Goal: Task Accomplishment & Management: Use online tool/utility

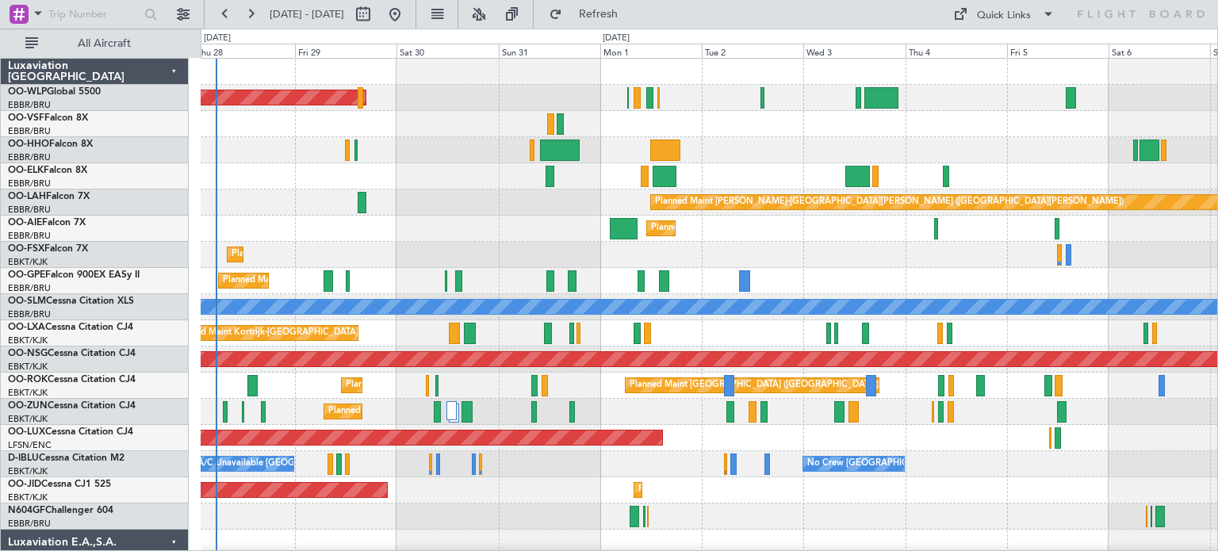
click at [432, 231] on div "Planned Maint Berlin (Brandenburg) Planned Maint Kortrijk-Wevelgem Planned Main…" at bounding box center [709, 556] width 1017 height 995
click at [492, 16] on button at bounding box center [478, 14] width 25 height 25
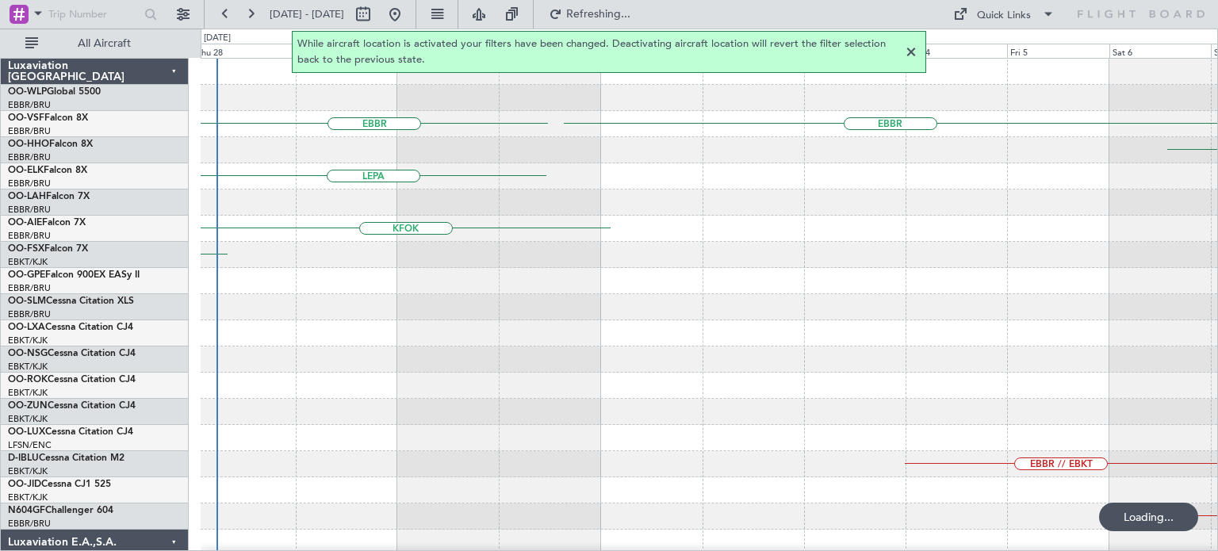
click at [911, 52] on div at bounding box center [911, 52] width 19 height 19
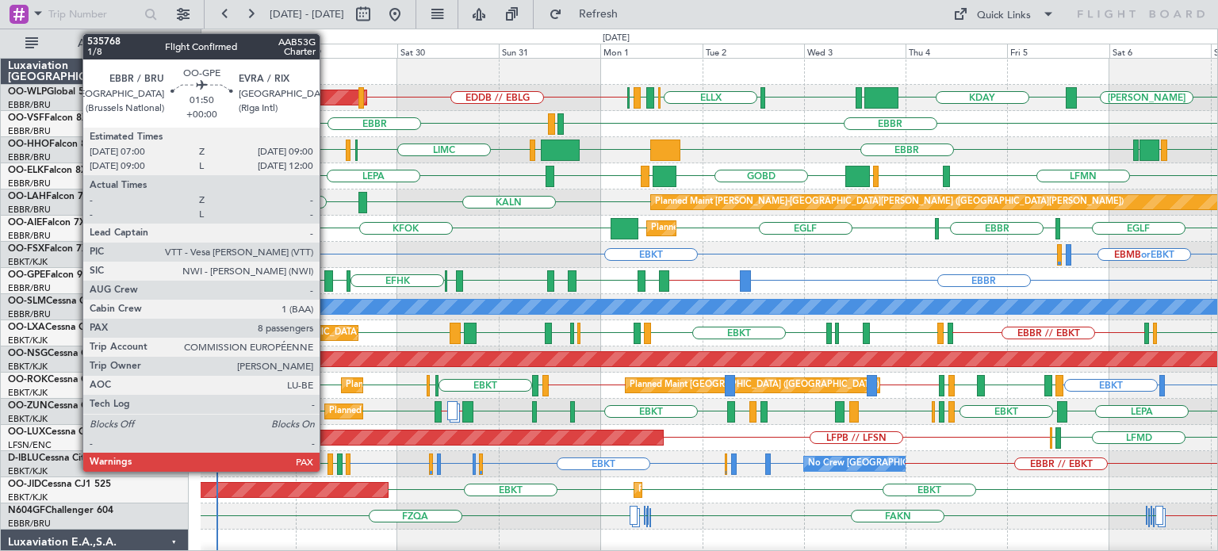
click at [328, 278] on div at bounding box center [328, 280] width 9 height 21
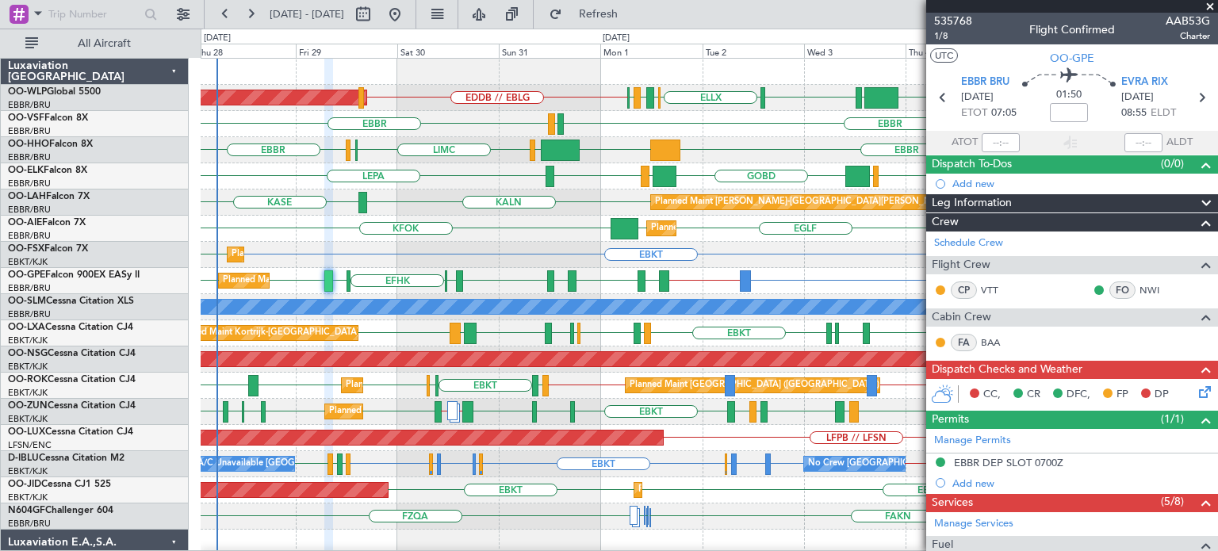
click at [1210, 3] on span at bounding box center [1211, 7] width 16 height 14
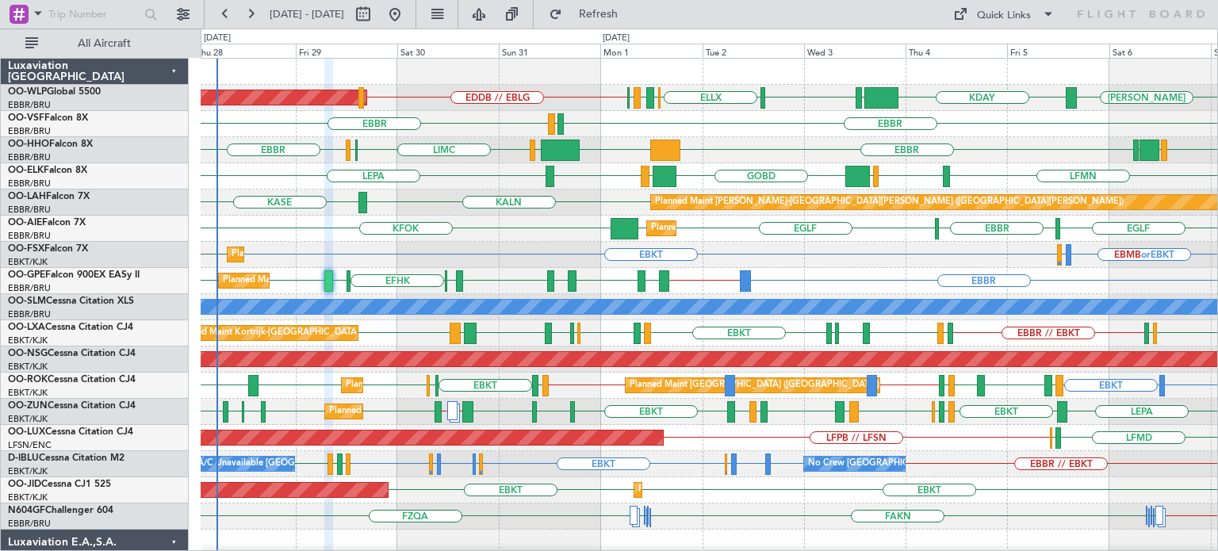
type input "0"
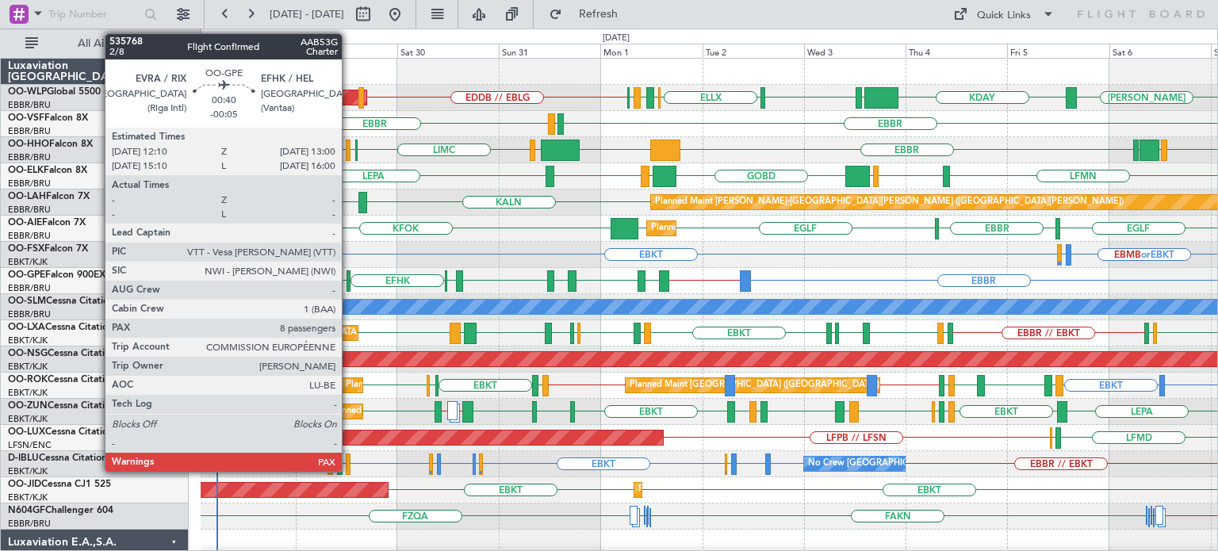
click at [349, 285] on div at bounding box center [349, 280] width 4 height 21
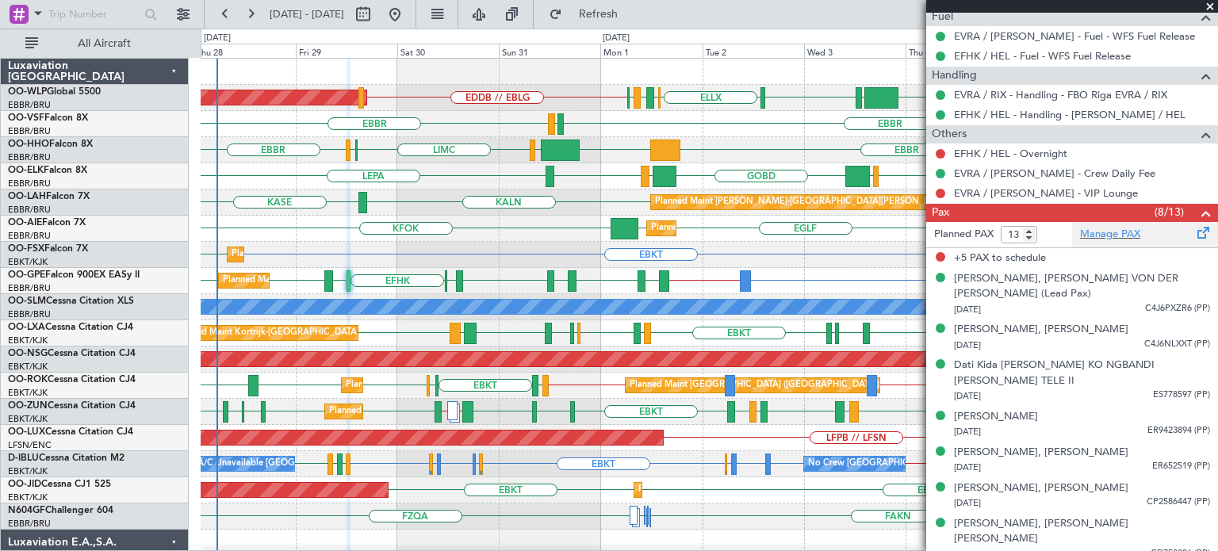
scroll to position [152, 0]
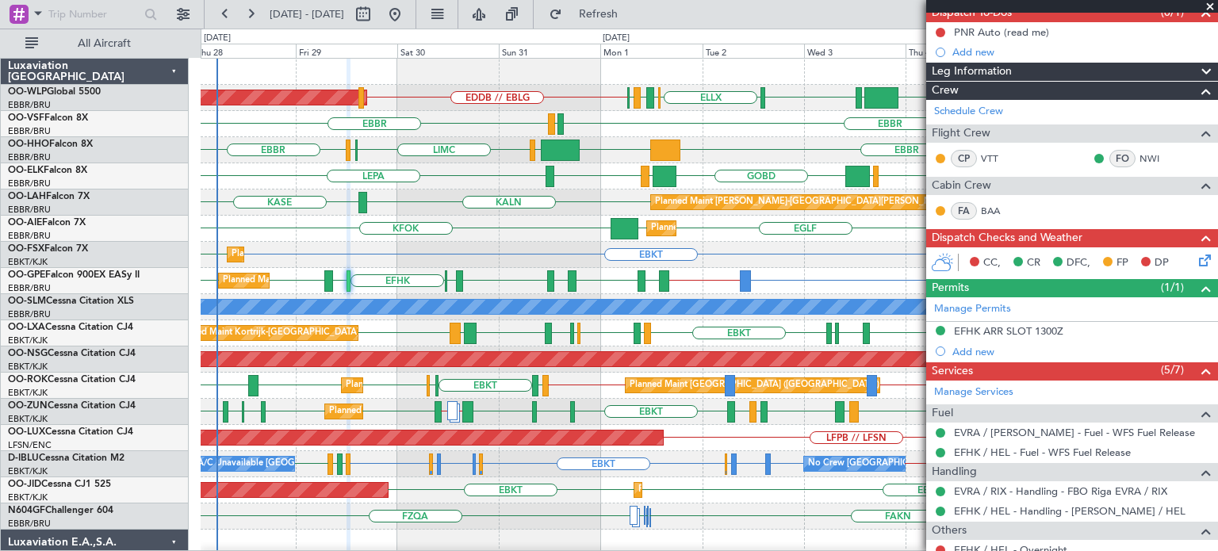
click at [1210, 6] on span at bounding box center [1211, 7] width 16 height 14
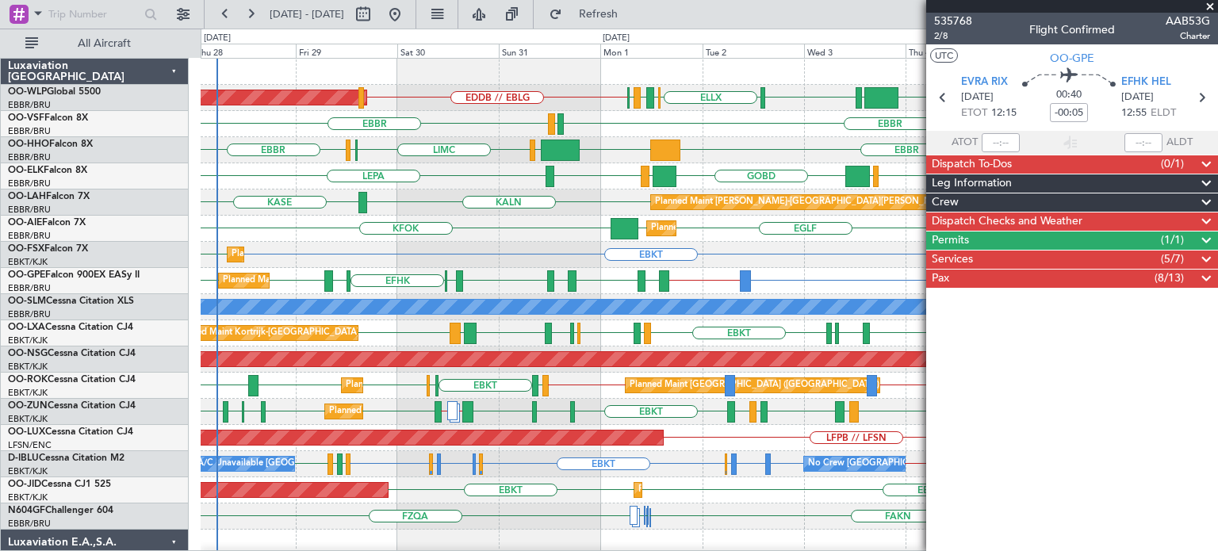
scroll to position [0, 0]
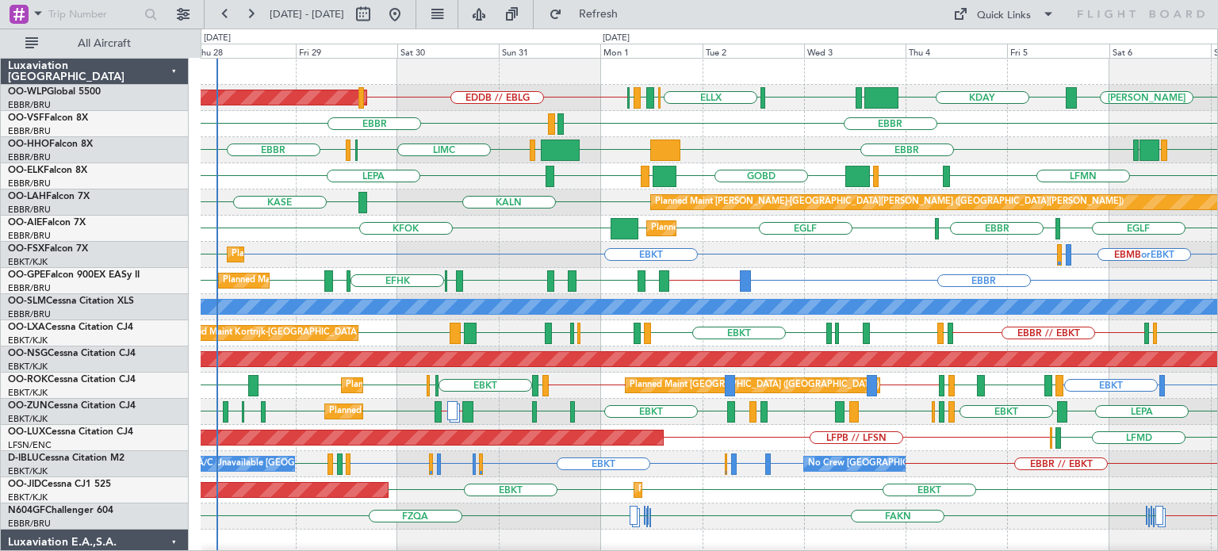
click at [558, 244] on div "EBKT EBMB or EBKT LSZH or EBKT EBKT Planned Maint [GEOGRAPHIC_DATA]-[GEOGRAPHIC…" at bounding box center [709, 255] width 1017 height 26
